Goal: Task Accomplishment & Management: Manage account settings

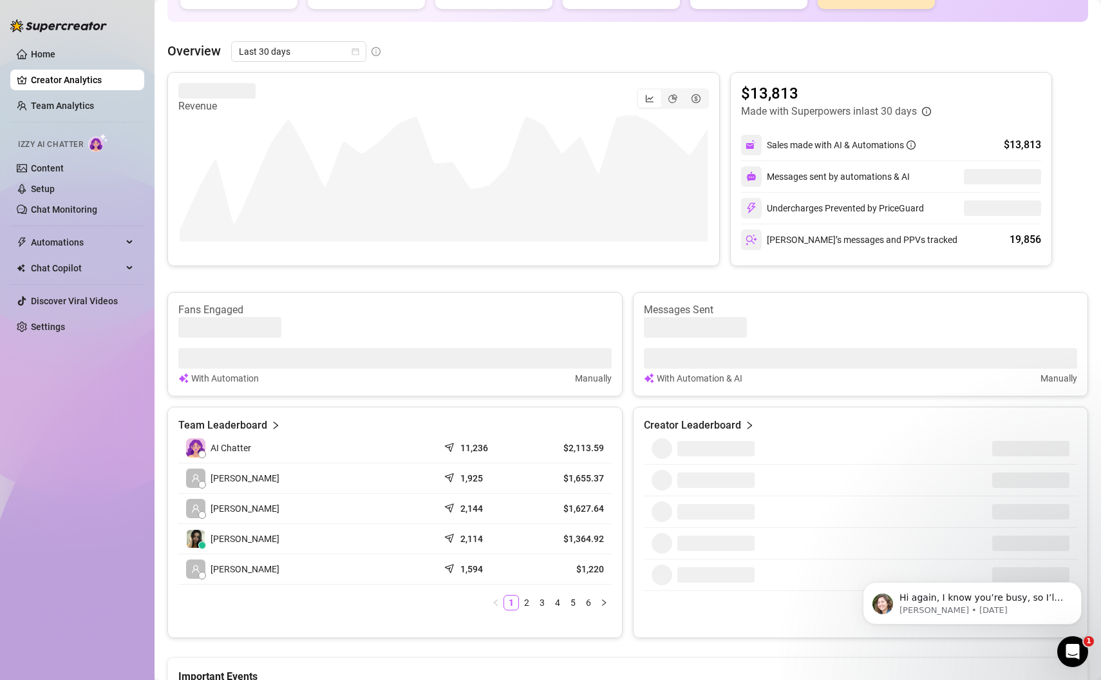
scroll to position [184, 0]
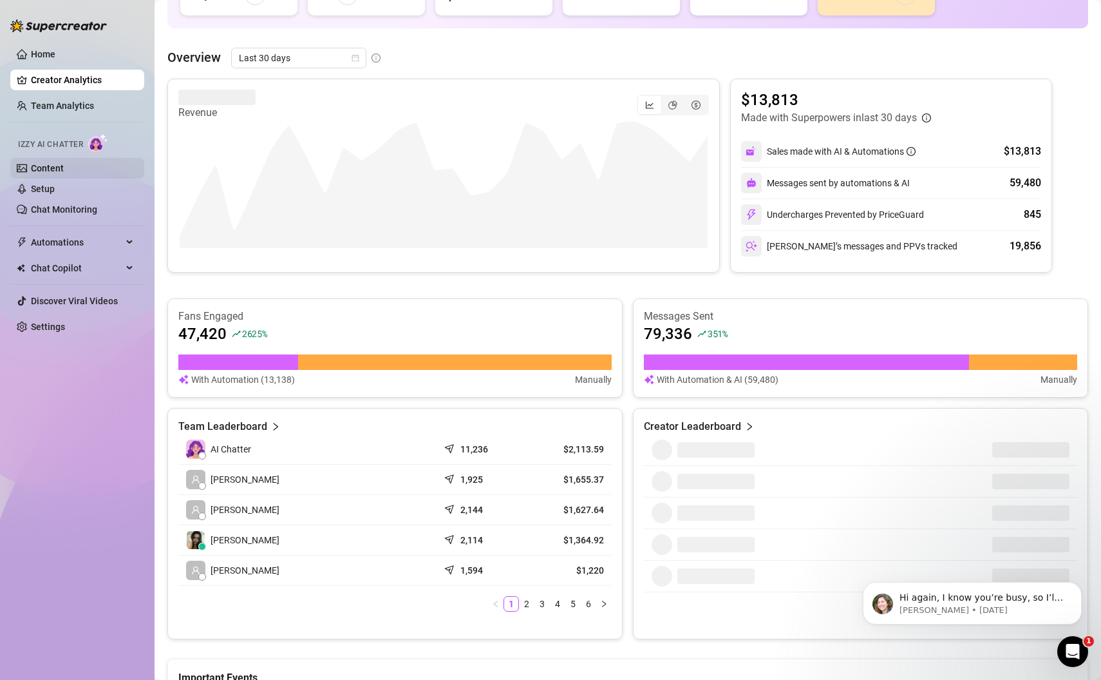
click at [56, 170] on link "Content" at bounding box center [47, 168] width 33 height 10
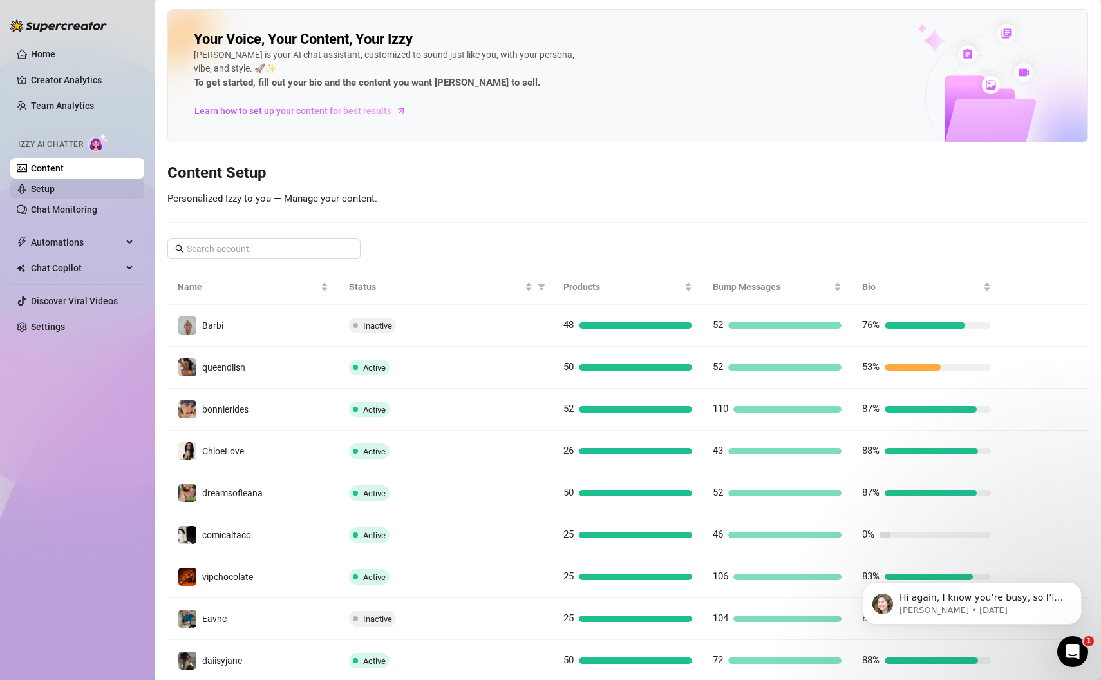
click at [55, 185] on link "Setup" at bounding box center [43, 189] width 24 height 10
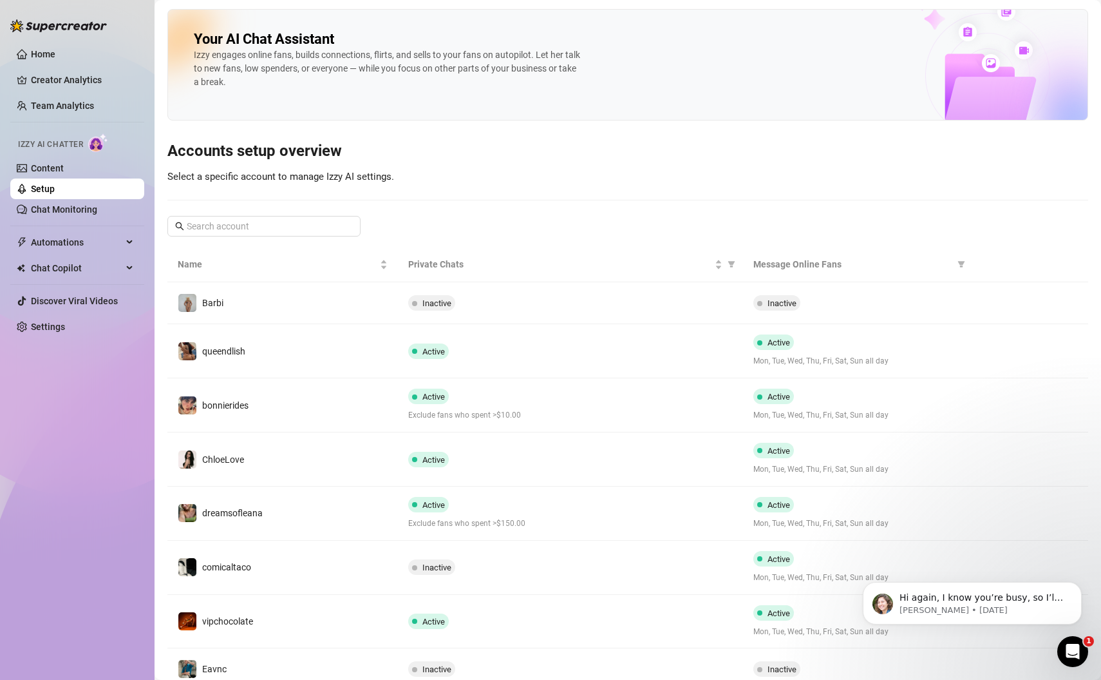
click at [82, 468] on div "Home Creator Analytics Team Analytics Izzy AI Chatter Content Setup Chat Monito…" at bounding box center [77, 334] width 134 height 668
click at [61, 475] on div "Home Creator Analytics Team Analytics Izzy AI Chatter Content Setup Chat Monito…" at bounding box center [77, 334] width 134 height 668
click at [43, 466] on div "Home Creator Analytics Team Analytics Izzy AI Chatter Content Setup Chat Monito…" at bounding box center [77, 334] width 134 height 668
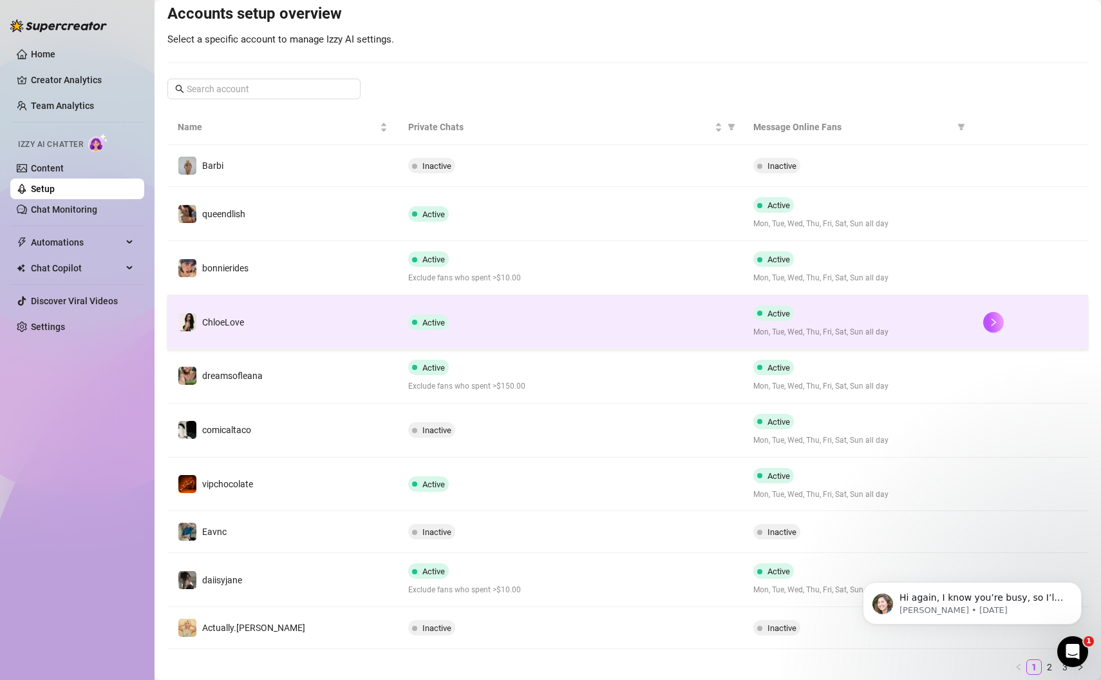
scroll to position [176, 0]
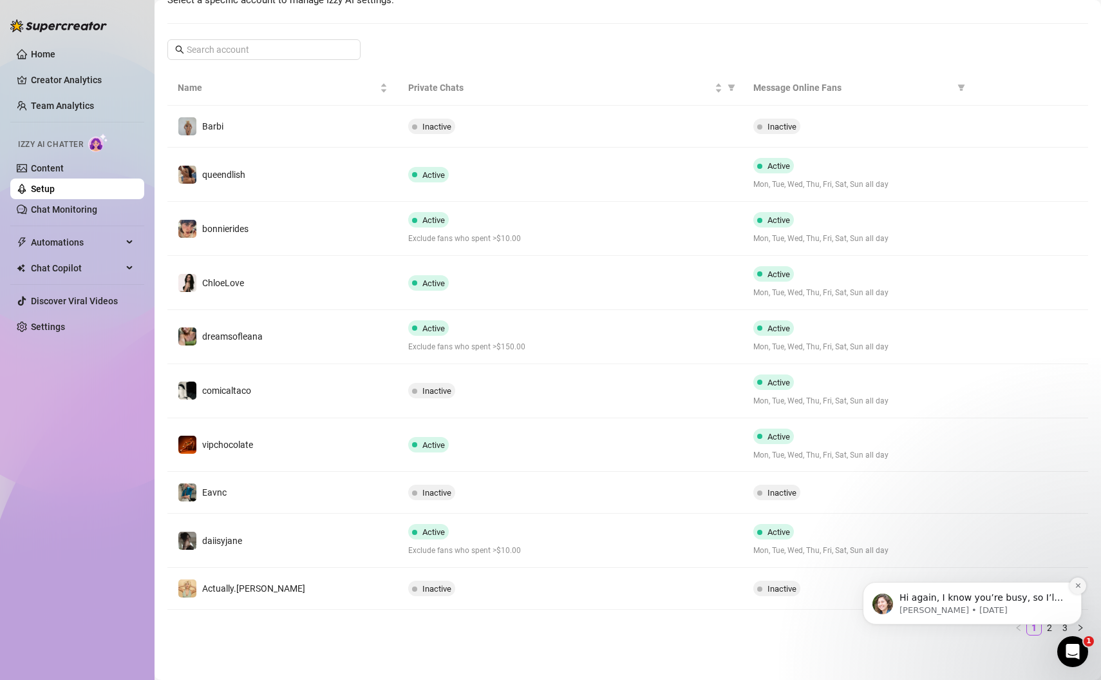
click at [1080, 587] on icon "Dismiss notification" at bounding box center [1078, 585] width 5 height 5
click at [1052, 625] on link "2" at bounding box center [1050, 627] width 14 height 14
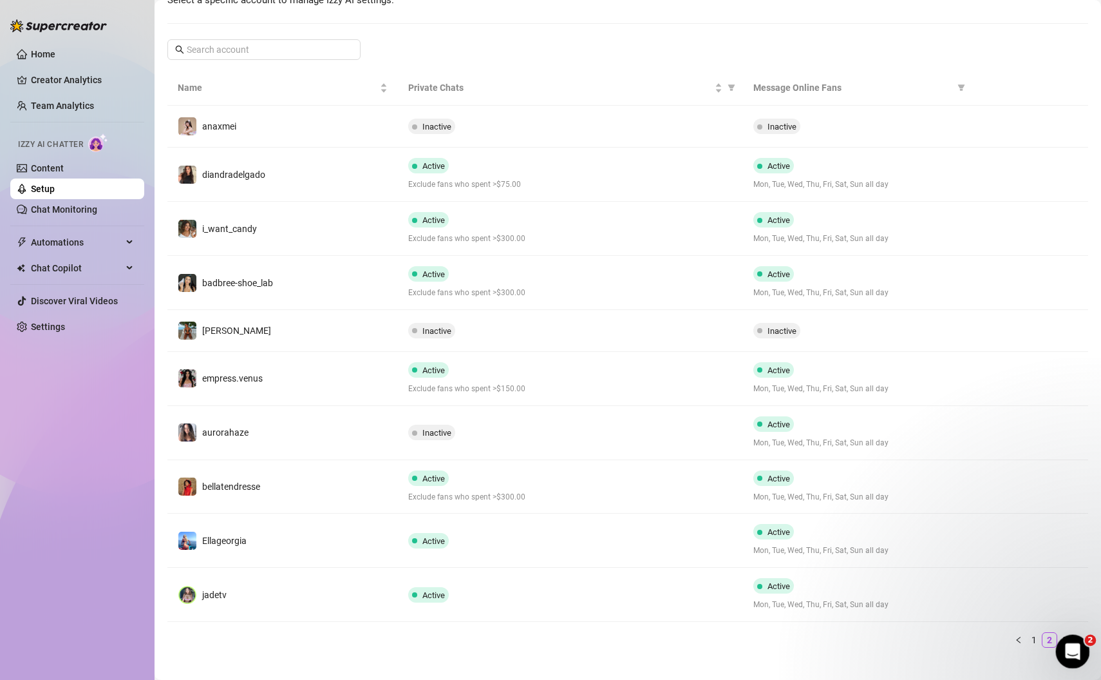
drag, startPoint x: 1072, startPoint y: 656, endPoint x: 853, endPoint y: 669, distance: 220.0
click html
click at [1063, 633] on link "3" at bounding box center [1065, 639] width 14 height 14
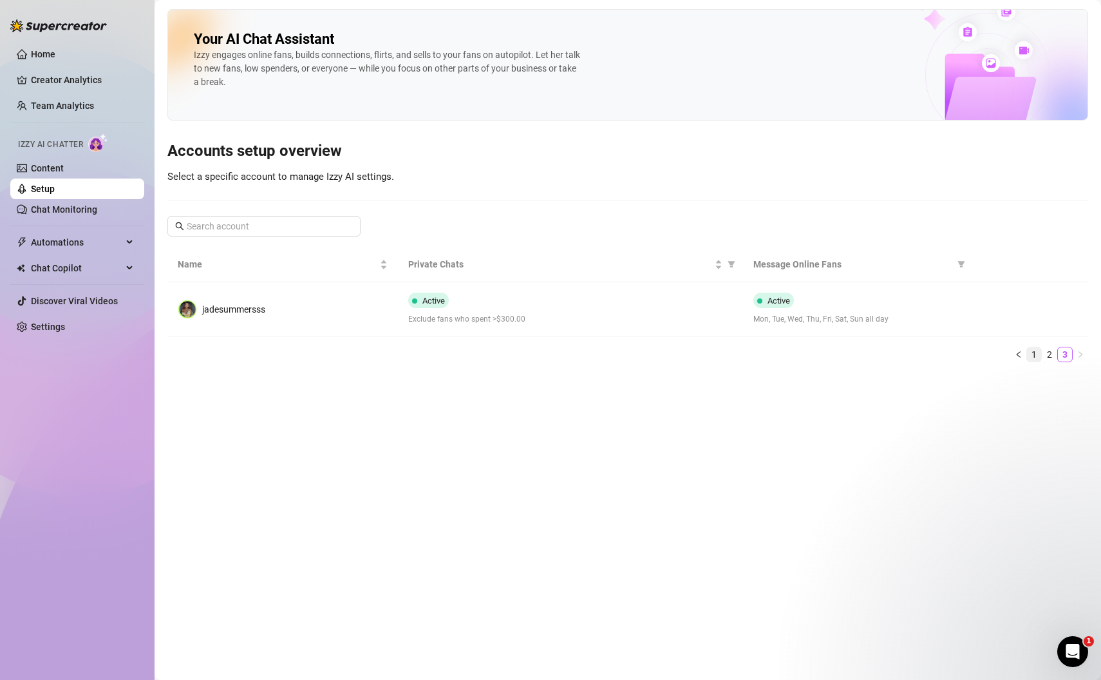
click at [1036, 354] on link "1" at bounding box center [1034, 354] width 14 height 14
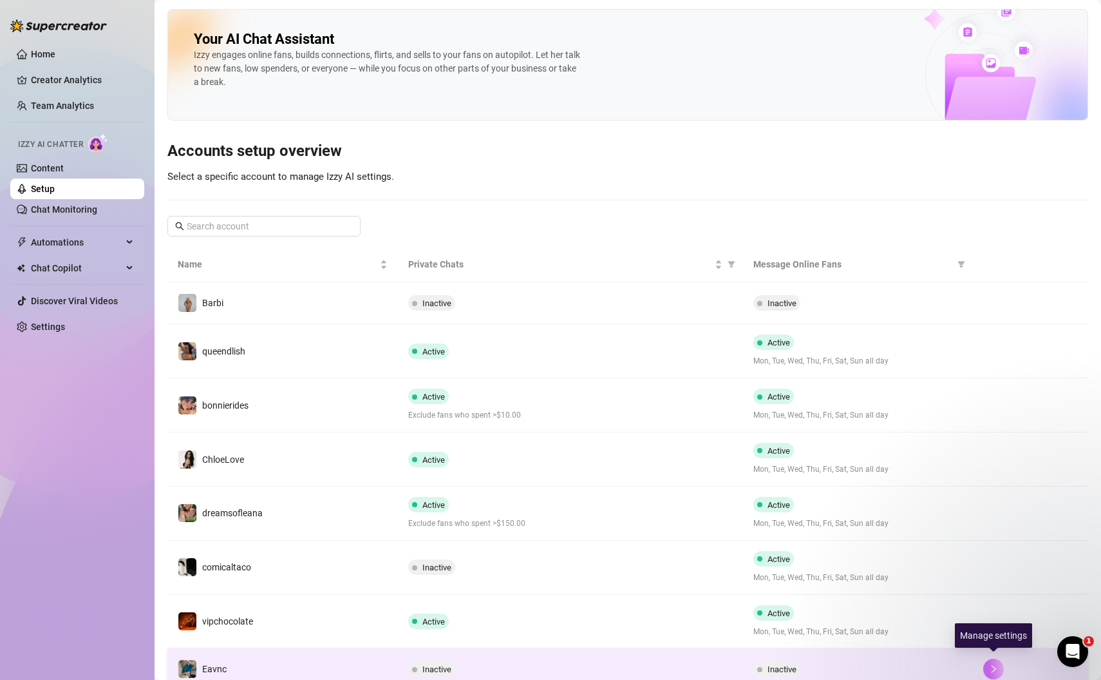
click at [998, 664] on icon "right" at bounding box center [993, 668] width 9 height 9
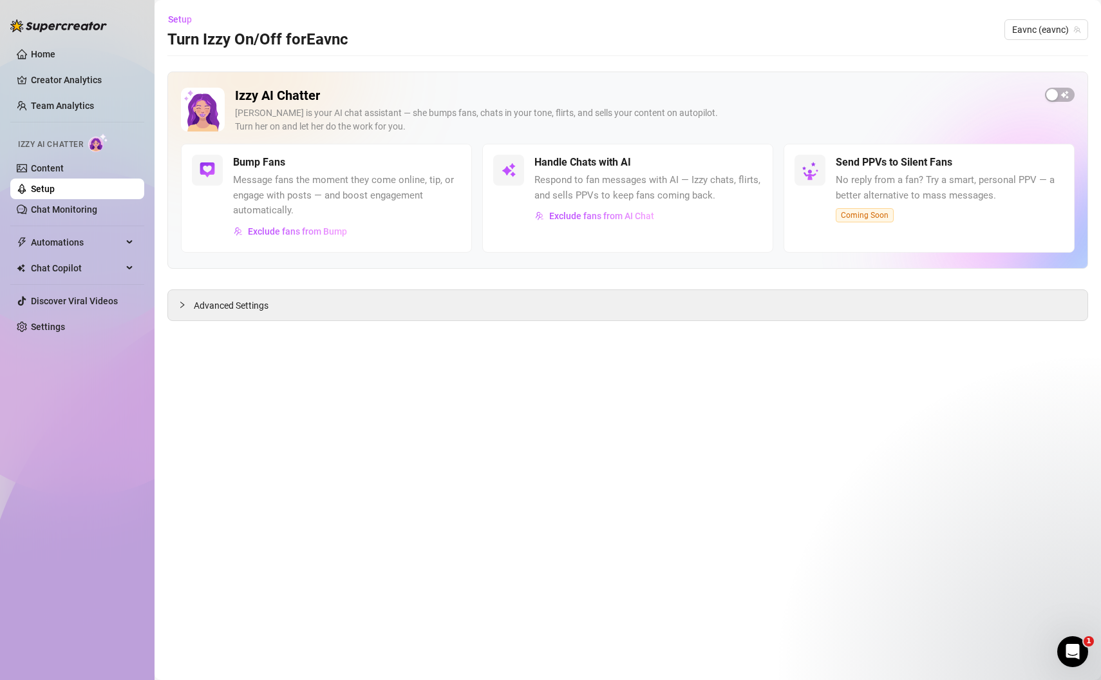
click at [78, 428] on div "Home Creator Analytics Team Analytics Izzy AI Chatter Content Setup Chat Monito…" at bounding box center [77, 334] width 134 height 668
click at [331, 534] on main "Setup Turn Izzy On/Off for Eavnc Eavnc (eavnc) Izzy AI Chatter [PERSON_NAME] is…" at bounding box center [628, 340] width 947 height 680
click at [94, 484] on div "Home Creator Analytics Team Analytics Izzy AI Chatter Content Setup Chat Monito…" at bounding box center [77, 334] width 134 height 668
click at [66, 484] on div "Home Creator Analytics Team Analytics Izzy AI Chatter Content Setup Chat Monito…" at bounding box center [77, 334] width 134 height 668
